Goal: Find specific page/section: Find specific page/section

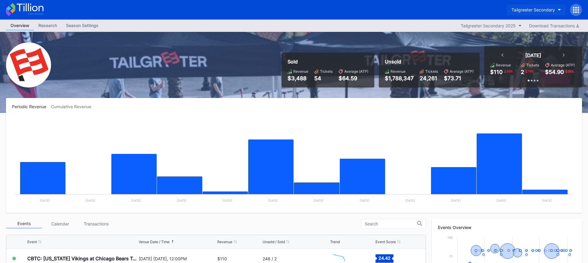
click at [522, 11] on div "Tailgreeter Secondary" at bounding box center [533, 9] width 44 height 5
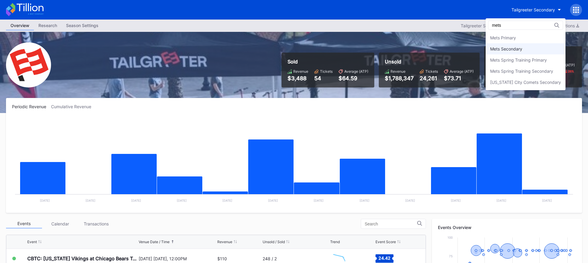
type input "mets"
click at [511, 48] on div "Mets Secondary" at bounding box center [506, 48] width 32 height 5
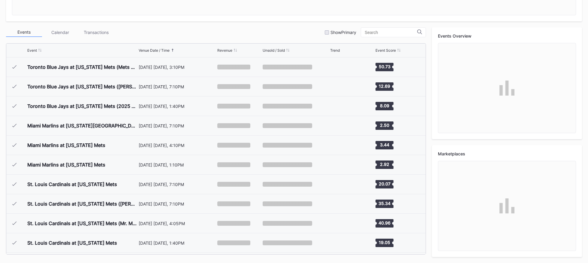
scroll to position [1364, 0]
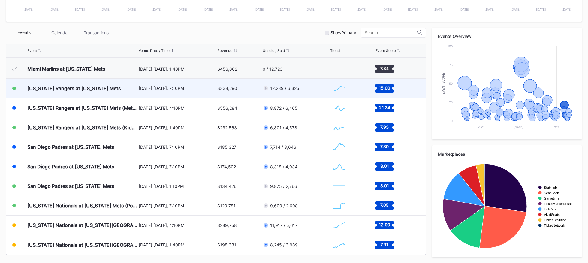
click at [237, 93] on div "$338,290" at bounding box center [239, 88] width 44 height 19
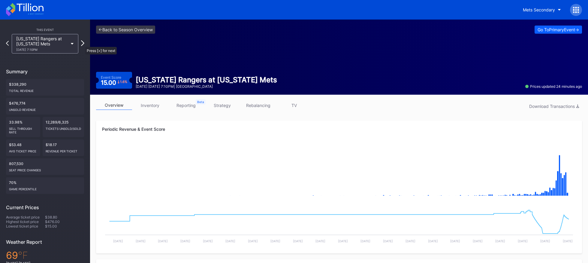
click at [82, 44] on icon at bounding box center [82, 43] width 3 height 6
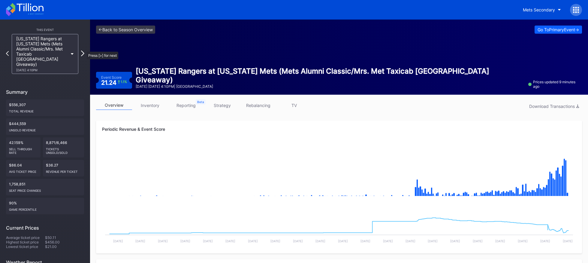
click at [84, 50] on icon at bounding box center [82, 53] width 3 height 6
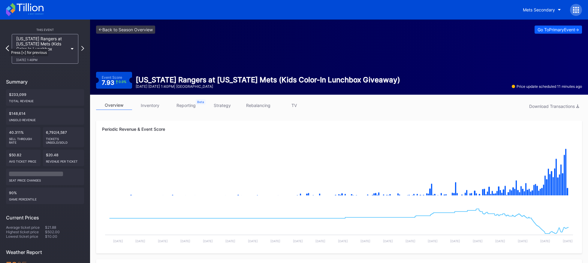
click at [7, 46] on icon at bounding box center [7, 48] width 3 height 6
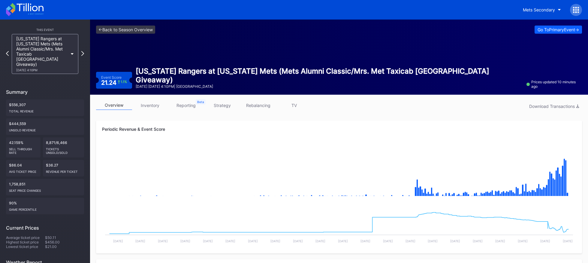
click at [228, 107] on link "strategy" at bounding box center [222, 105] width 36 height 9
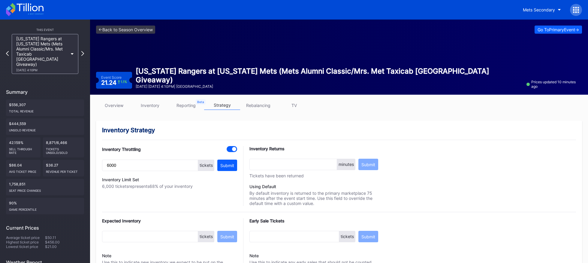
click at [119, 106] on link "overview" at bounding box center [114, 105] width 36 height 9
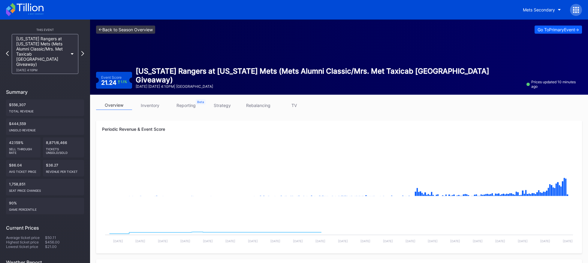
click at [141, 33] on link "<- Back to Season Overview" at bounding box center [125, 30] width 59 height 8
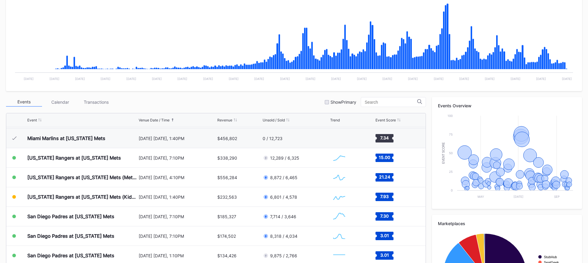
scroll to position [191, 0]
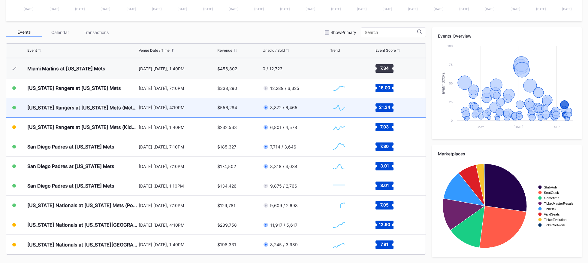
click at [194, 111] on div "[DATE] [DATE], 4:10PM" at bounding box center [177, 107] width 77 height 19
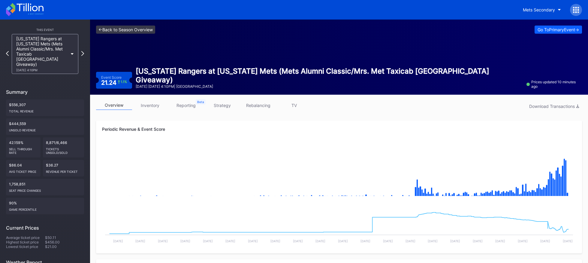
click at [133, 33] on link "<- Back to Season Overview" at bounding box center [125, 30] width 59 height 8
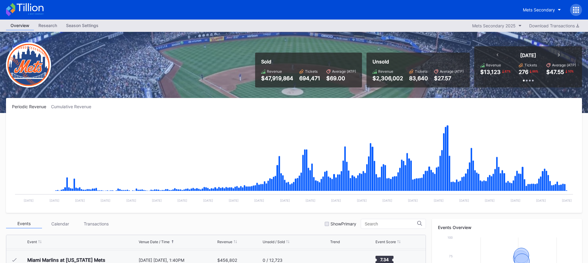
click at [35, 7] on icon at bounding box center [25, 9] width 38 height 13
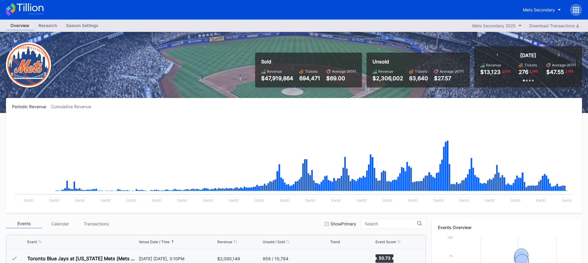
scroll to position [1364, 0]
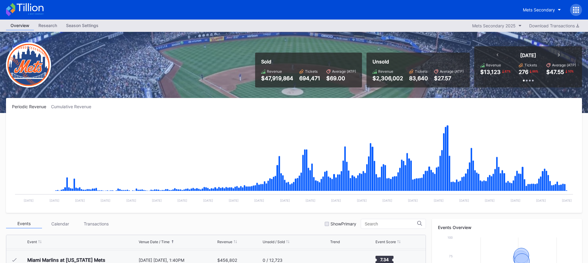
click at [26, 6] on icon at bounding box center [25, 9] width 38 height 13
click at [41, 5] on icon at bounding box center [25, 9] width 38 height 13
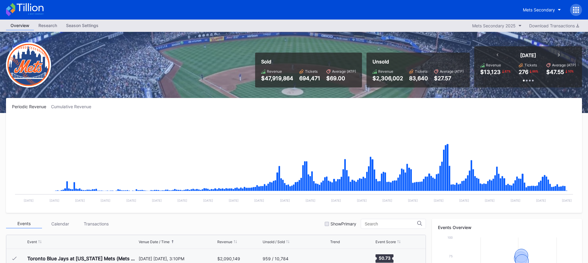
scroll to position [1364, 0]
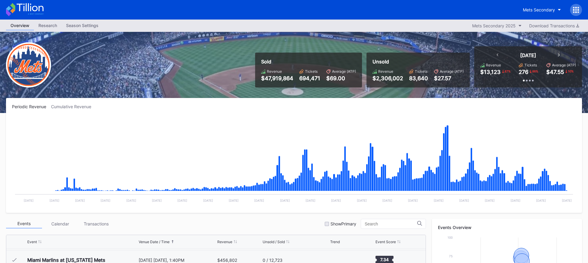
click at [46, 9] on div "Mets Secondary" at bounding box center [294, 10] width 588 height 20
click at [41, 9] on icon at bounding box center [25, 9] width 38 height 13
click at [30, 11] on icon at bounding box center [25, 9] width 38 height 13
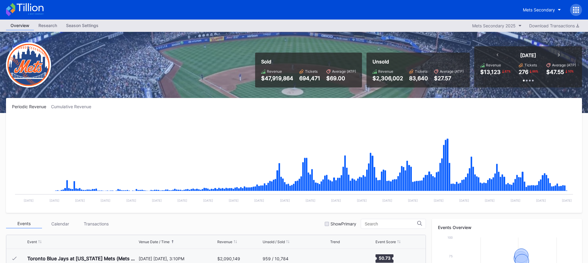
scroll to position [1364, 0]
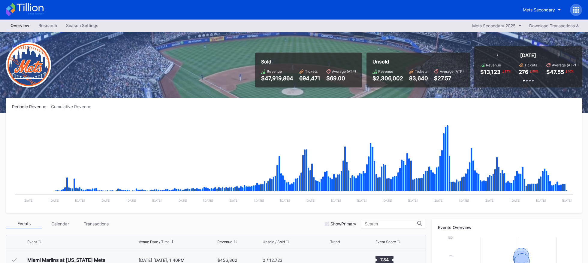
click at [39, 10] on icon at bounding box center [30, 7] width 27 height 8
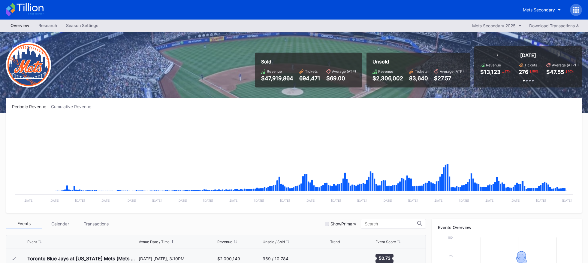
scroll to position [1364, 0]
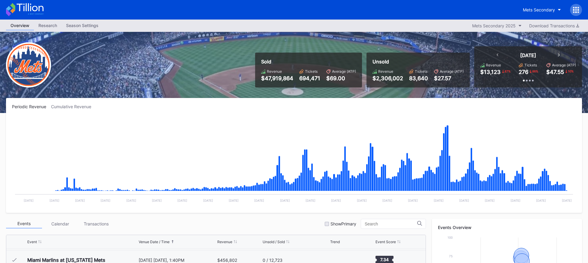
click at [29, 7] on icon at bounding box center [30, 7] width 27 height 8
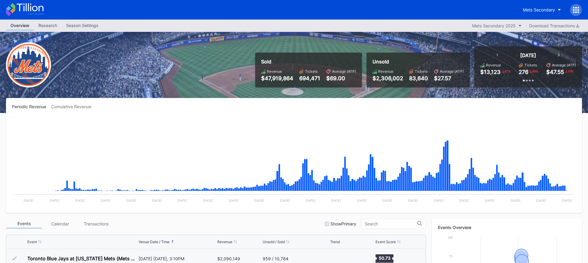
scroll to position [1364, 0]
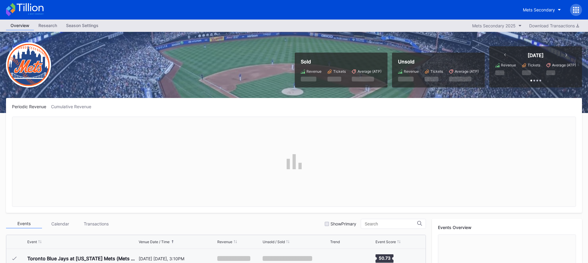
scroll to position [1364, 0]
click at [575, 12] on icon at bounding box center [576, 10] width 6 height 6
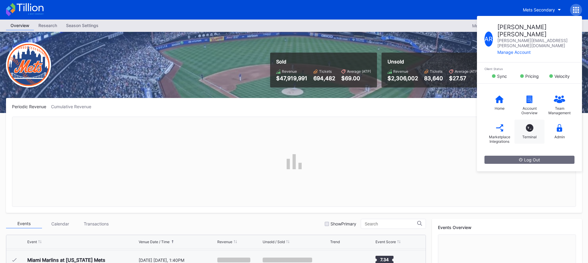
click at [532, 119] on div "T_ Terminal" at bounding box center [529, 131] width 30 height 24
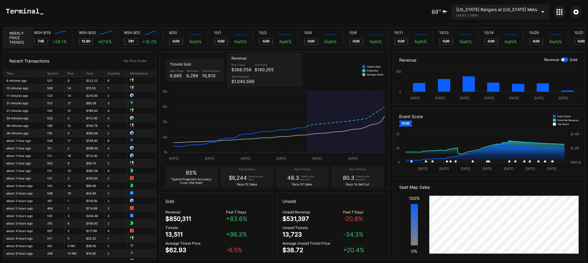
scroll to position [0, 3473]
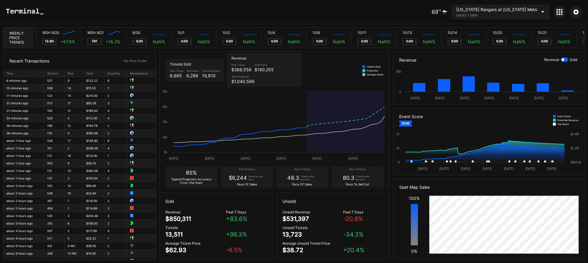
click at [504, 11] on div "[US_STATE] Rangers at [US_STATE] Mets" at bounding box center [496, 9] width 81 height 5
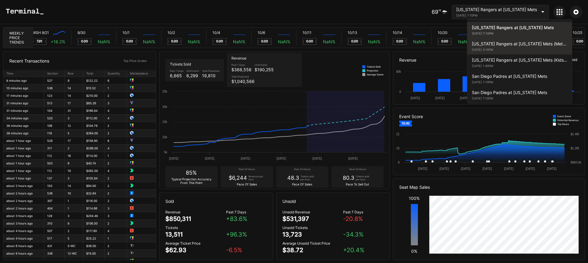
scroll to position [0, 3566]
click at [509, 50] on div "September 13, 2025 4:10PM" at bounding box center [519, 50] width 95 height 4
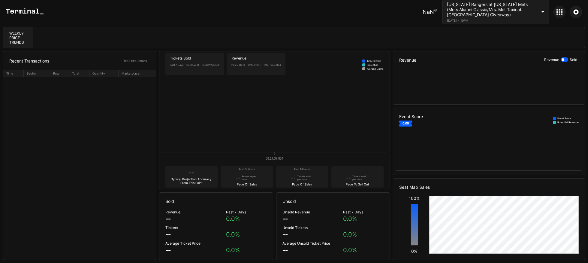
scroll to position [0, 0]
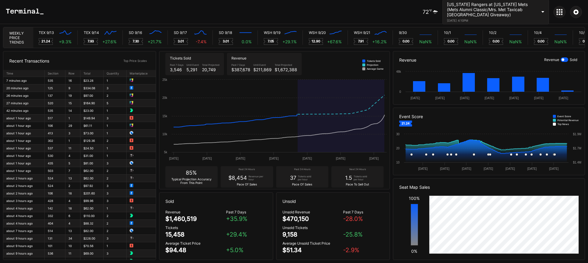
click at [508, 11] on div "[US_STATE] Rangers at [US_STATE] Mets (Mets Alumni Classic/Mrs. Met Taxicab [GE…" at bounding box center [492, 9] width 90 height 15
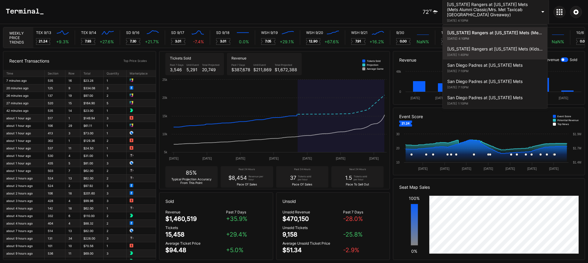
scroll to position [0, 3246]
click at [499, 53] on div "September 14, 2025 1:40PM" at bounding box center [494, 55] width 95 height 4
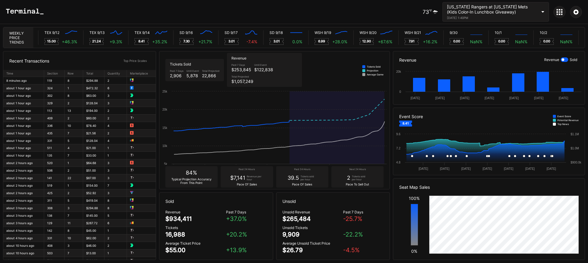
scroll to position [0, 3193]
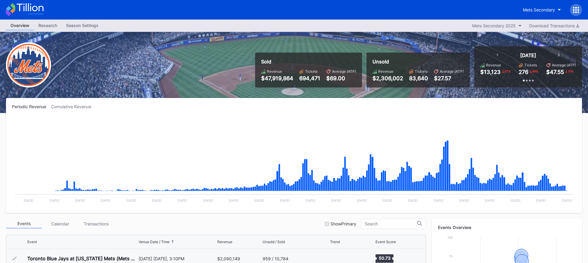
scroll to position [1364, 0]
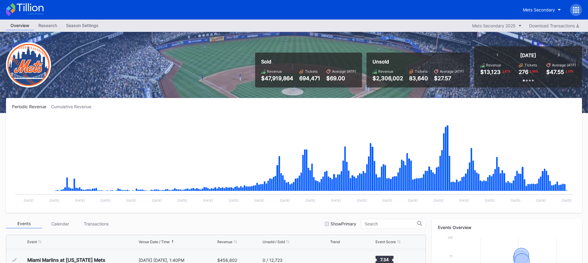
click at [41, 10] on icon at bounding box center [25, 9] width 38 height 13
click at [522, 5] on button "Mets Secondary" at bounding box center [541, 9] width 47 height 11
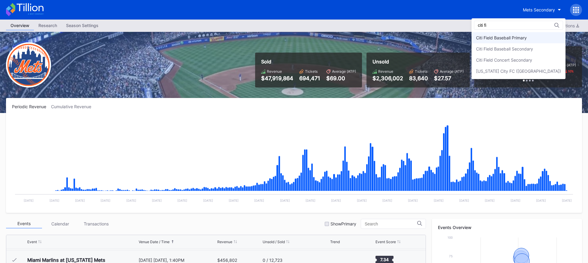
type input "citi fi"
click at [549, 32] on div "Citi Field Baseball Primary" at bounding box center [519, 37] width 94 height 11
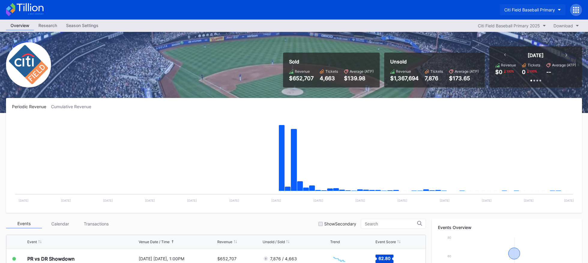
click at [535, 10] on div "Citi Field Baseball Primary" at bounding box center [529, 9] width 51 height 5
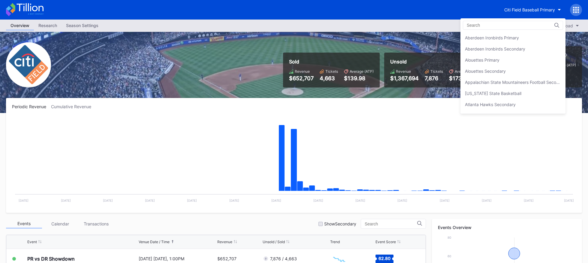
scroll to position [333, 0]
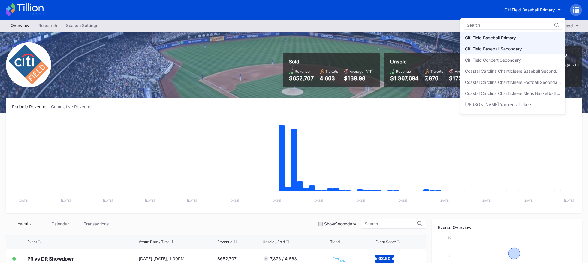
click at [528, 44] on div "Citi Field Baseball Secondary" at bounding box center [512, 48] width 105 height 11
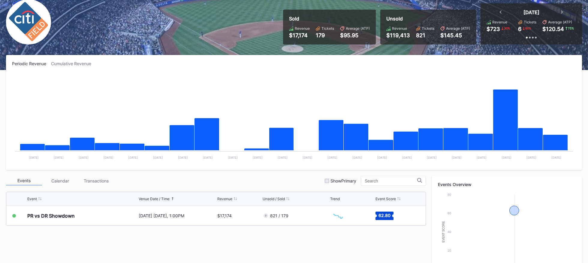
scroll to position [98, 0]
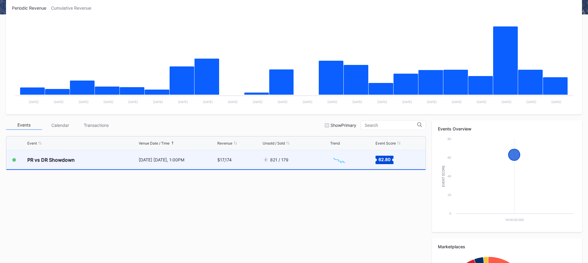
click at [281, 165] on div "821 / 179" at bounding box center [296, 159] width 66 height 19
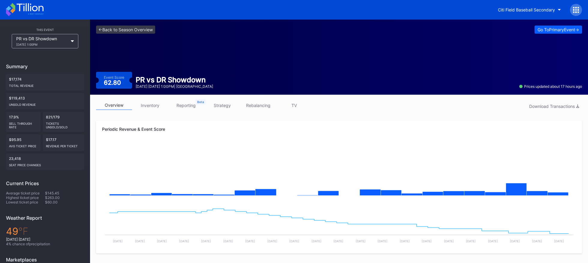
click at [576, 13] on div at bounding box center [576, 10] width 12 height 12
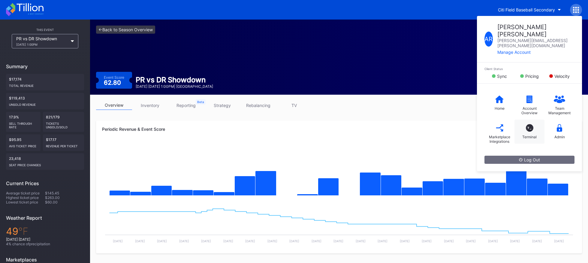
click at [532, 119] on div "T_ Terminal" at bounding box center [529, 131] width 30 height 24
